Goal: Information Seeking & Learning: Learn about a topic

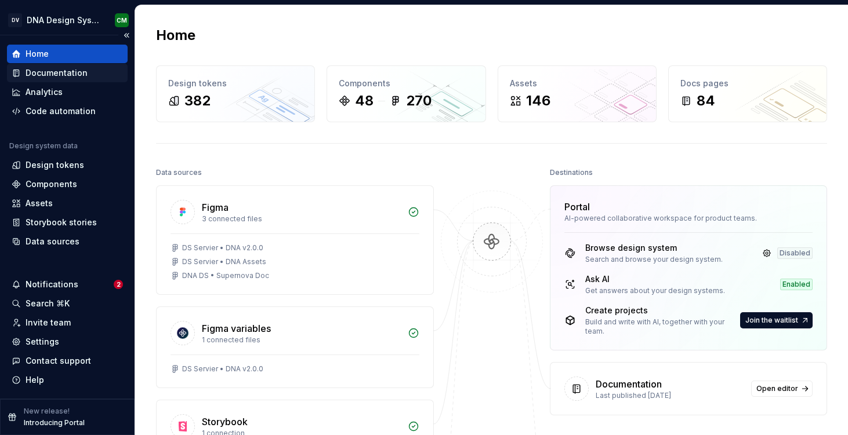
click at [67, 71] on div "Documentation" at bounding box center [57, 73] width 62 height 12
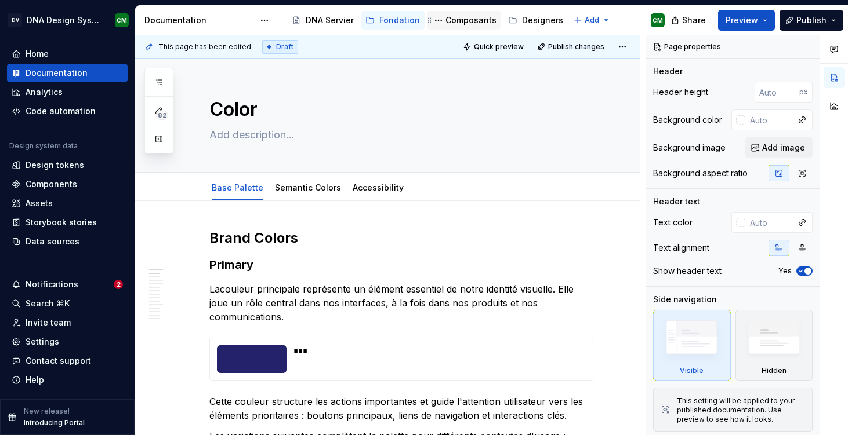
click at [445, 23] on div "Composants" at bounding box center [470, 20] width 51 height 12
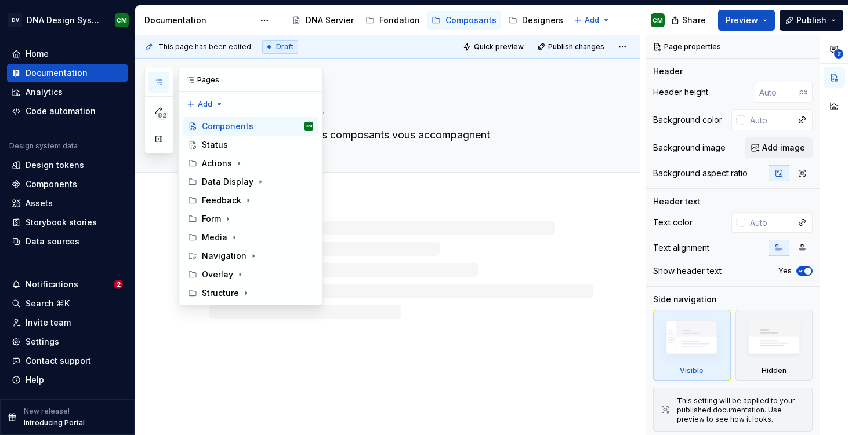
click at [158, 79] on icon "button" at bounding box center [158, 82] width 9 height 9
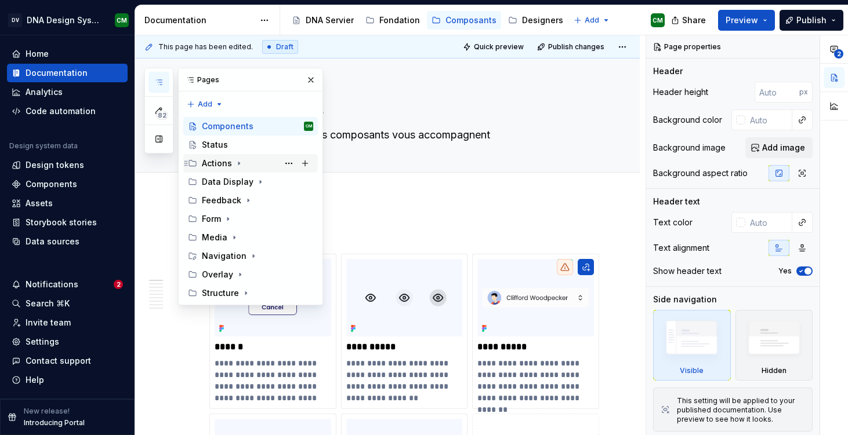
click at [241, 163] on icon "Page tree" at bounding box center [238, 163] width 9 height 9
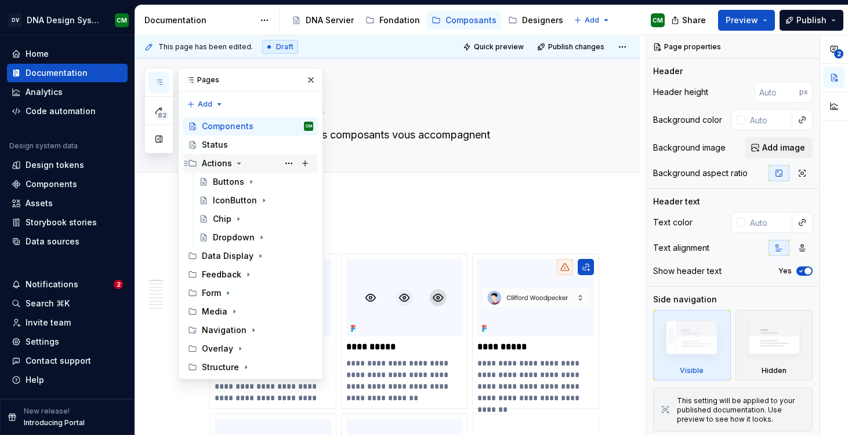
scroll to position [19, 0]
click at [230, 176] on div "Buttons" at bounding box center [228, 182] width 31 height 12
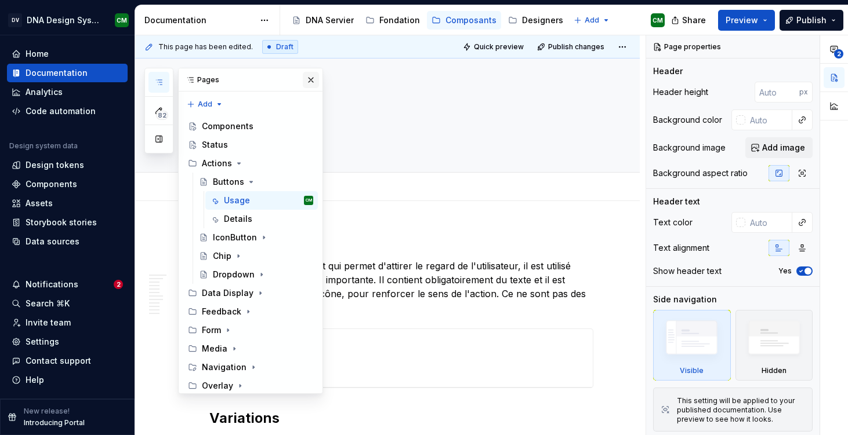
click at [309, 75] on button "button" at bounding box center [311, 80] width 16 height 16
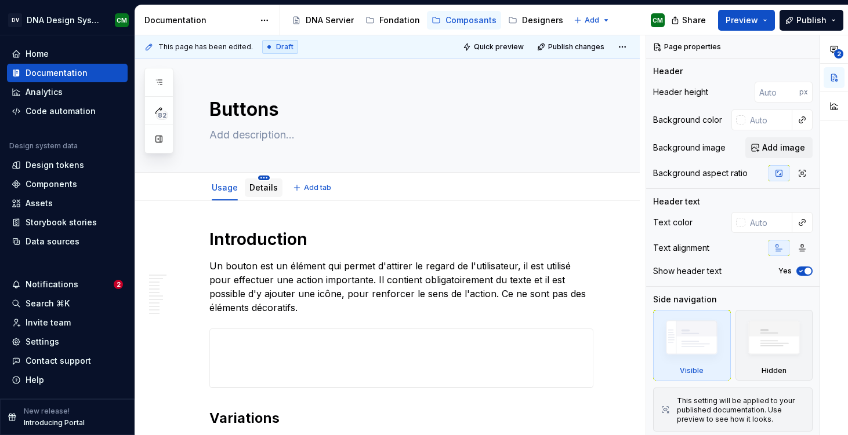
click at [257, 179] on html "DV DNA Design System CM Home Documentation Analytics Code automation Design sys…" at bounding box center [424, 217] width 848 height 435
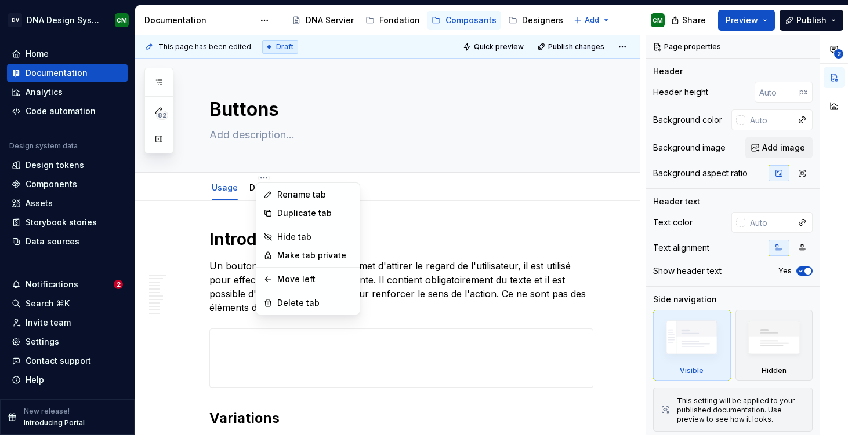
click at [251, 186] on html "DV DNA Design System CM Home Documentation Analytics Code automation Design sys…" at bounding box center [424, 217] width 848 height 435
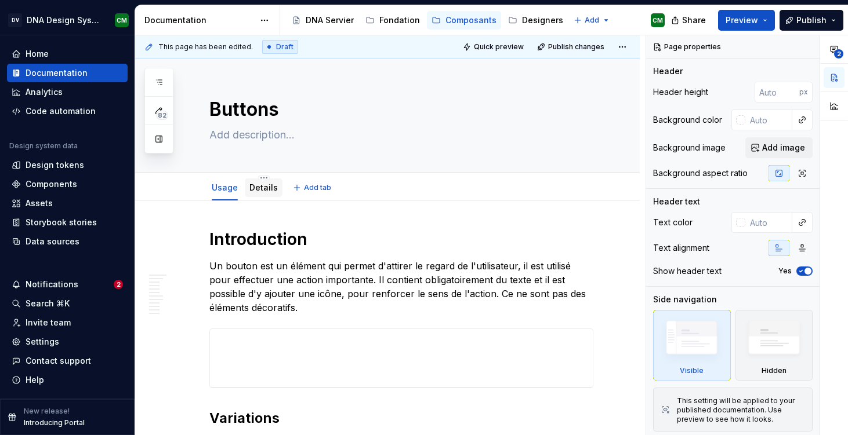
click at [255, 191] on link "Details" at bounding box center [263, 188] width 28 height 10
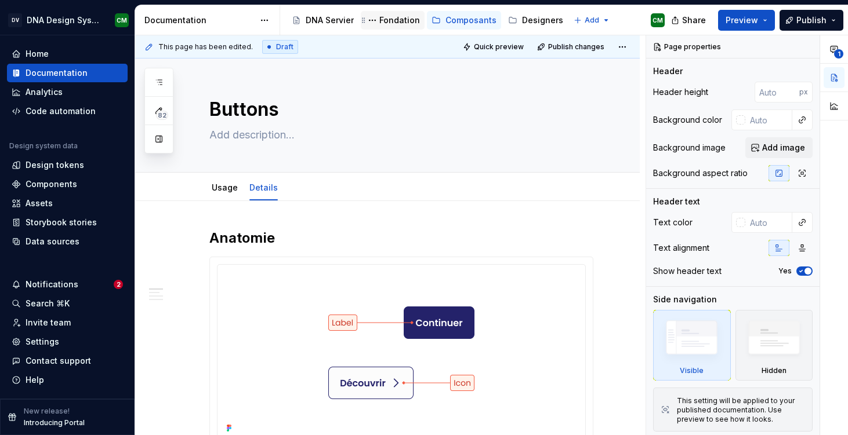
click at [379, 14] on div "Fondation" at bounding box center [399, 20] width 41 height 12
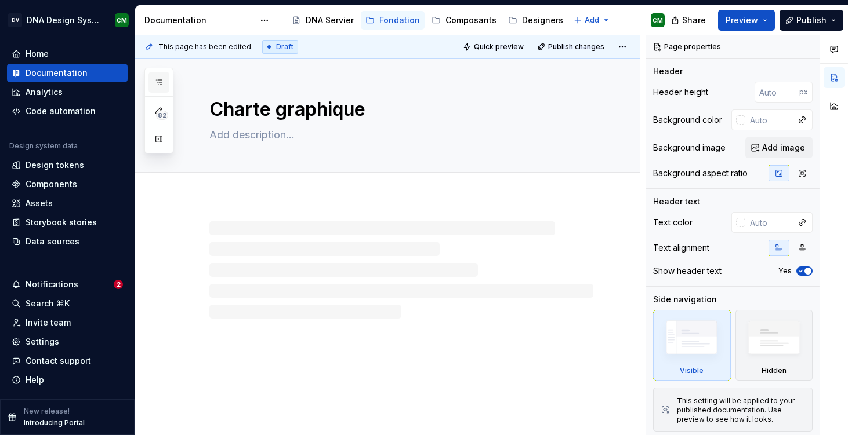
scroll to position [19, 0]
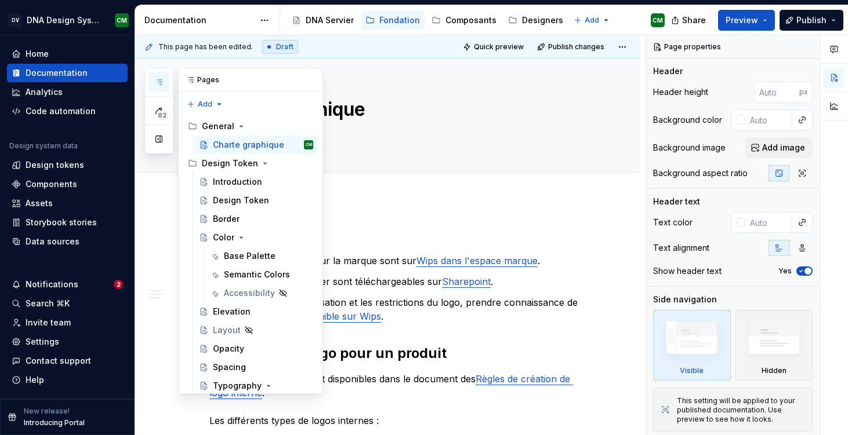
click at [162, 81] on icon "button" at bounding box center [158, 82] width 9 height 9
click at [217, 106] on div "82 Pages Add Accessibility guide for tree Page tree. Navigate the tree with the…" at bounding box center [233, 231] width 179 height 326
click at [240, 101] on div "82 Pages Add Accessibility guide for tree Page tree. Navigate the tree with the…" at bounding box center [233, 231] width 179 height 326
click at [221, 232] on div "Color" at bounding box center [223, 238] width 21 height 12
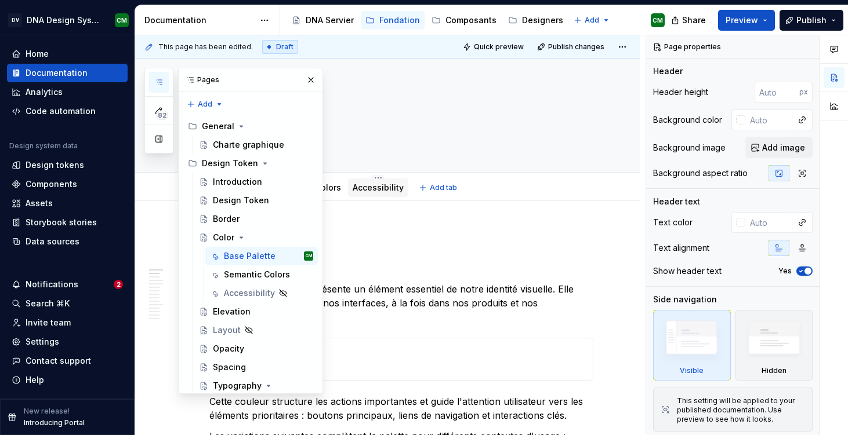
click at [373, 187] on link "Accessibility" at bounding box center [378, 188] width 51 height 10
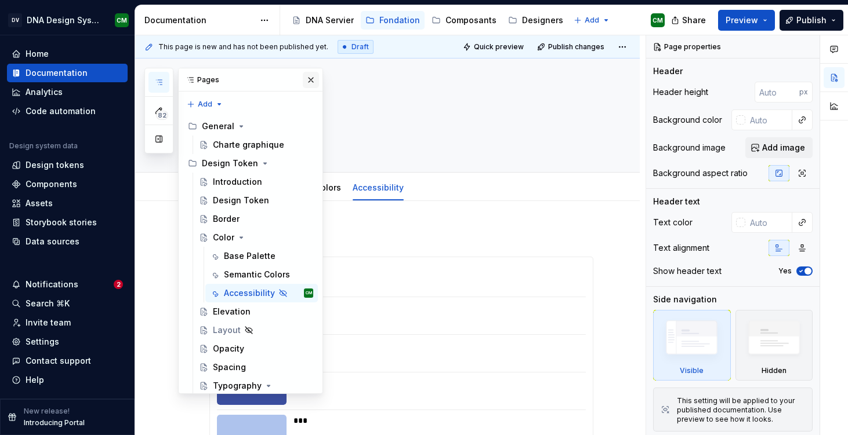
click at [308, 85] on button "button" at bounding box center [311, 80] width 16 height 16
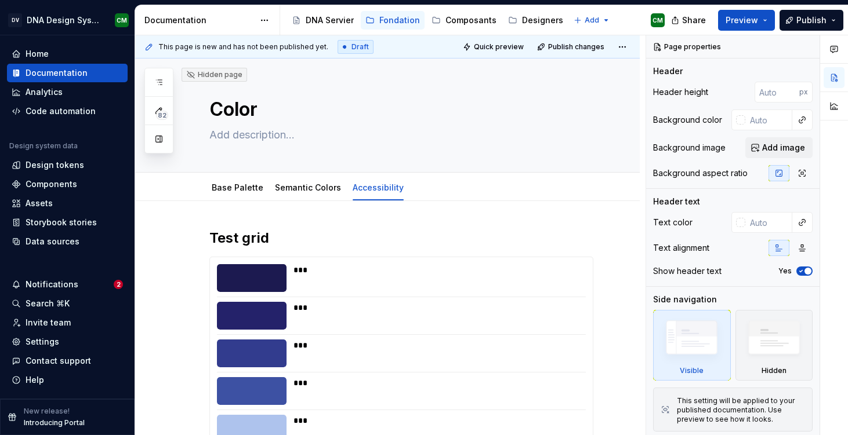
type textarea "*"
